Goal: Unclear: Browse casually

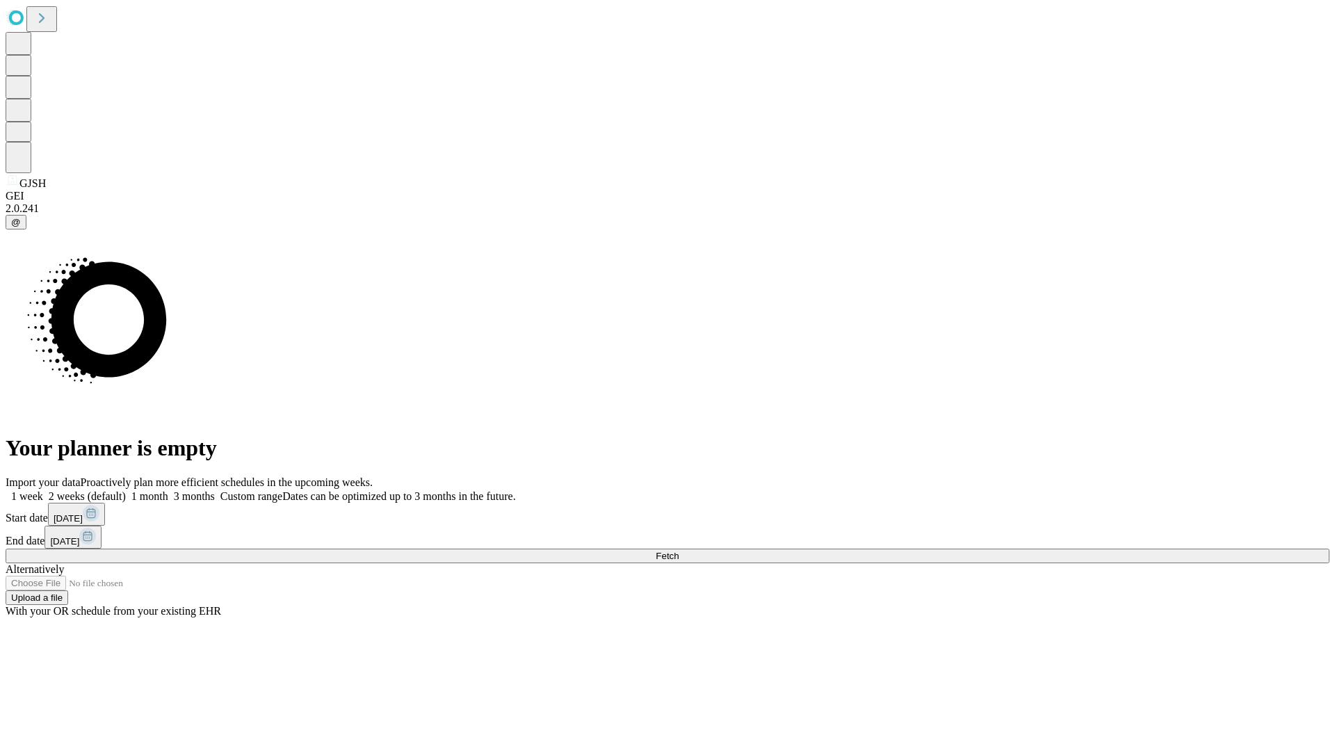
click at [679, 551] on span "Fetch" at bounding box center [667, 556] width 23 height 10
